Goal: Book appointment/travel/reservation

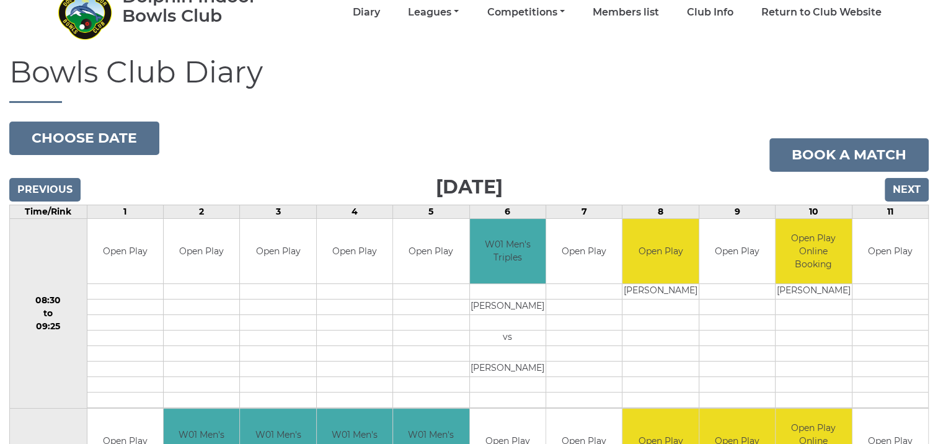
scroll to position [62, 0]
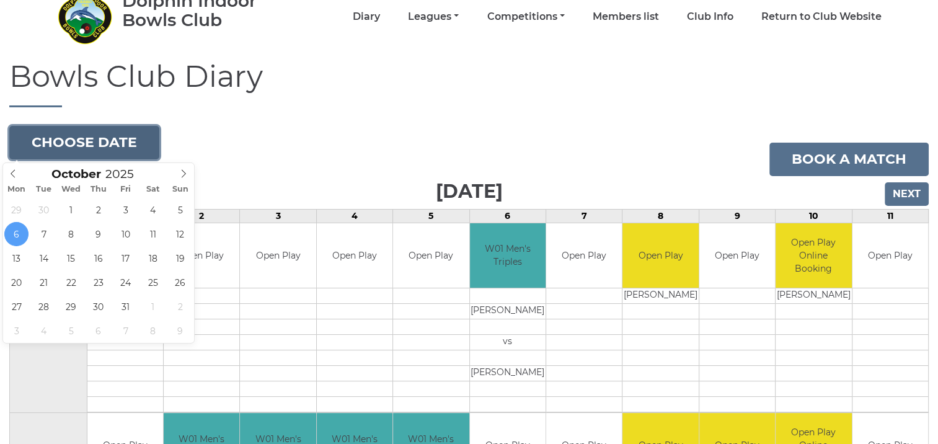
click at [86, 137] on button "Choose date" at bounding box center [84, 142] width 150 height 33
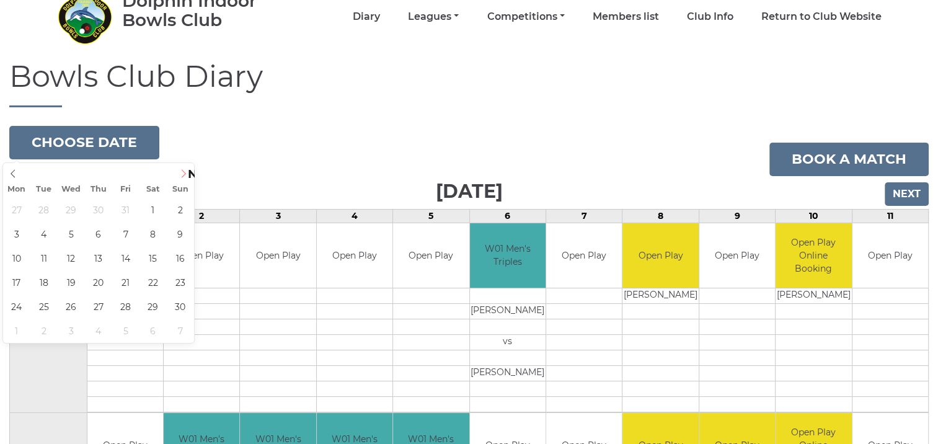
click at [185, 172] on icon at bounding box center [183, 173] width 9 height 9
type input "[DATE]"
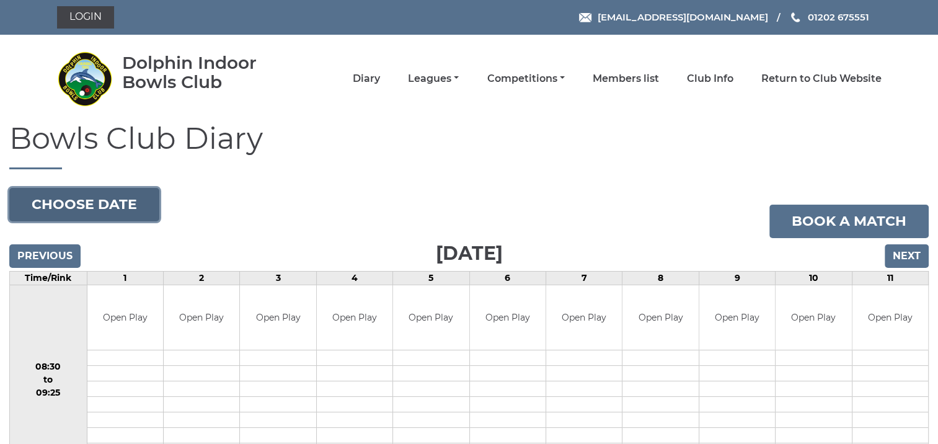
click at [97, 208] on button "Choose date" at bounding box center [84, 204] width 150 height 33
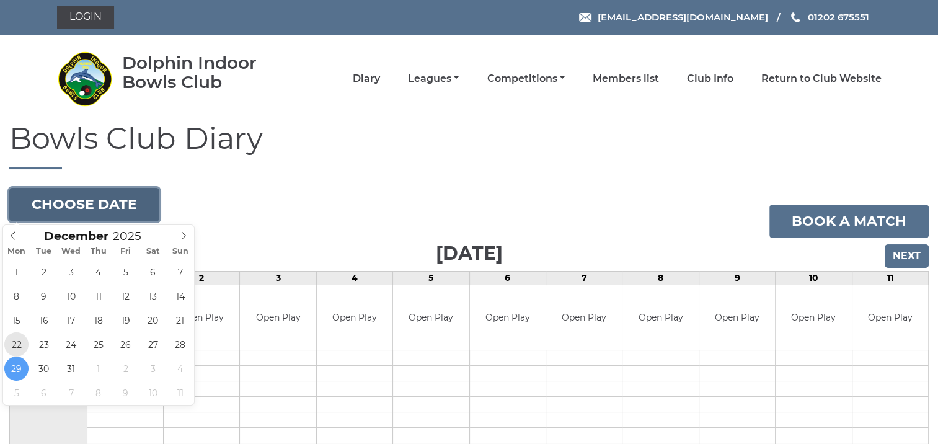
type input "2025-12-22"
